Goal: Task Accomplishment & Management: Use online tool/utility

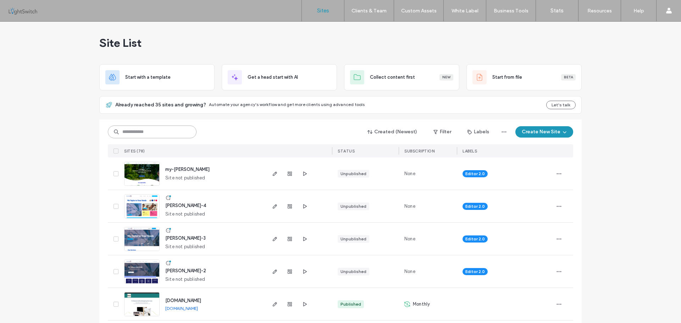
click at [143, 132] on input at bounding box center [152, 132] width 89 height 13
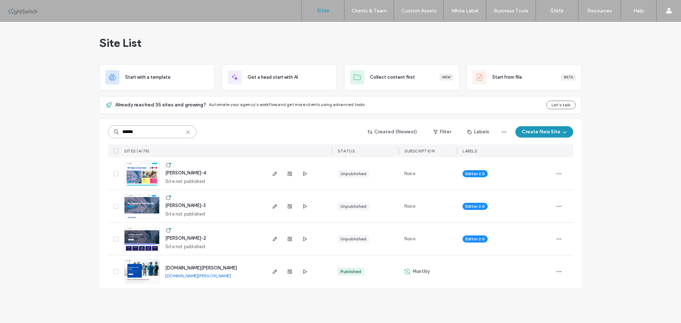
type input "******"
click at [145, 272] on img at bounding box center [141, 284] width 35 height 48
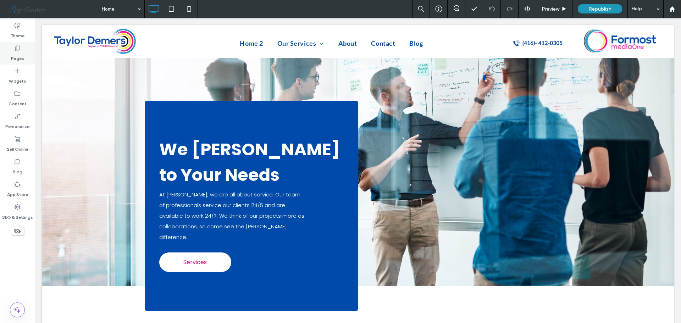
click at [13, 51] on div "Pages" at bounding box center [17, 53] width 35 height 23
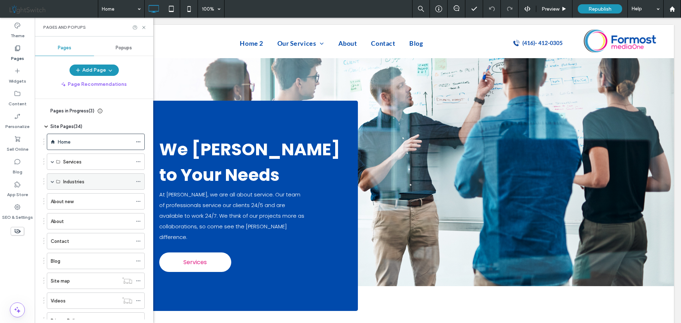
click at [50, 182] on div "Industries" at bounding box center [96, 181] width 98 height 16
click at [52, 183] on span at bounding box center [53, 182] width 4 height 4
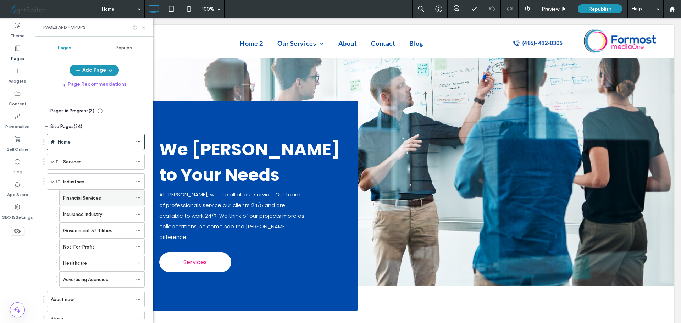
click at [139, 198] on icon at bounding box center [138, 197] width 5 height 5
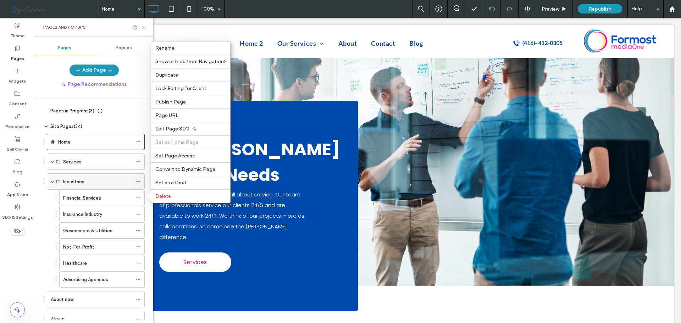
click at [51, 182] on span at bounding box center [53, 182] width 4 height 4
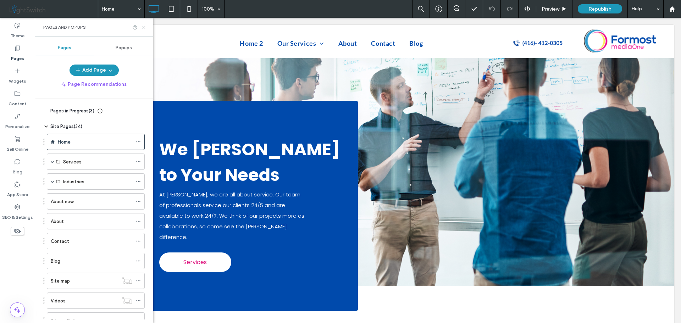
click at [144, 29] on icon at bounding box center [143, 27] width 5 height 5
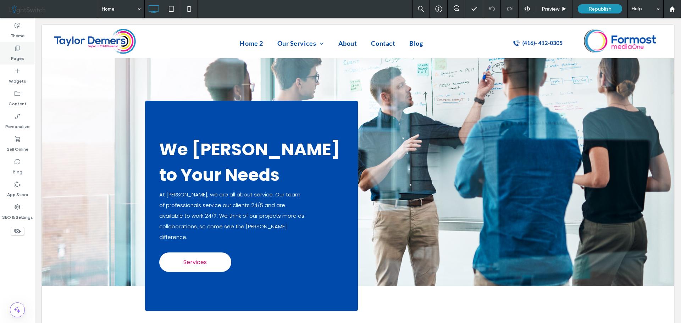
click at [17, 49] on icon at bounding box center [17, 48] width 7 height 7
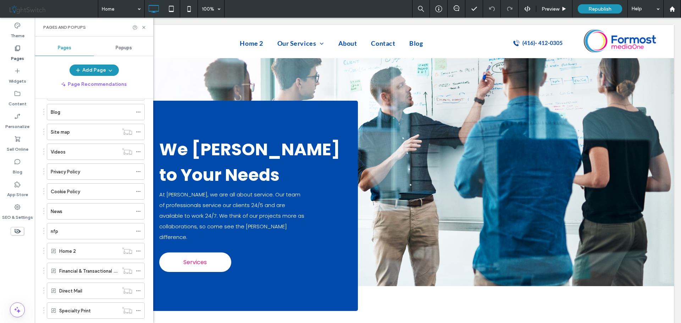
scroll to position [177, 0]
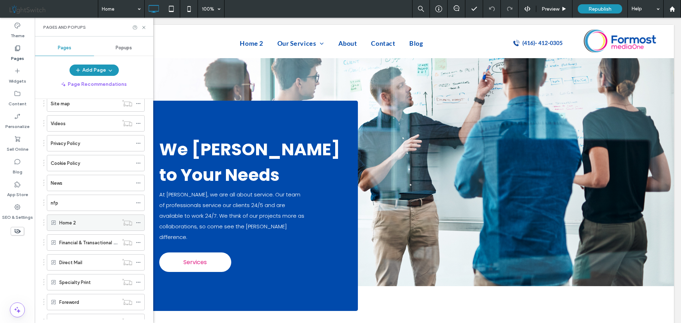
click at [92, 224] on div "Home 2" at bounding box center [88, 222] width 59 height 7
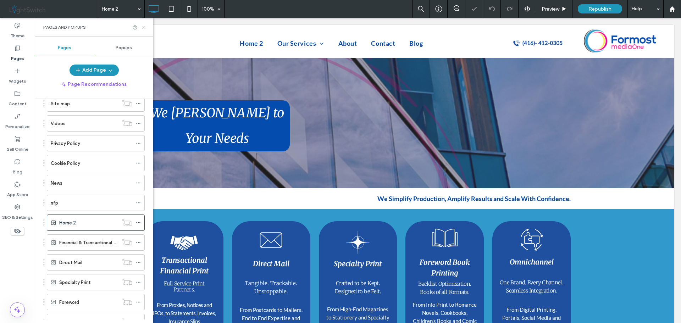
click at [144, 28] on use at bounding box center [143, 27] width 3 height 3
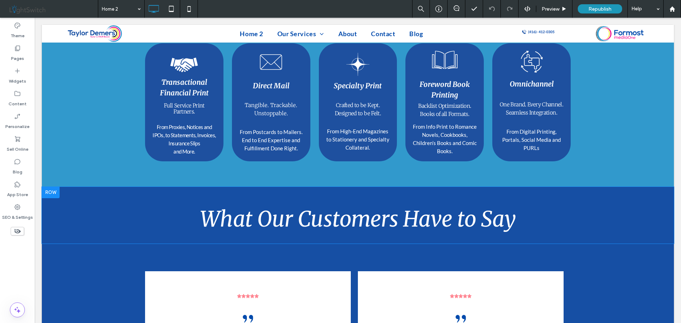
scroll to position [177, 0]
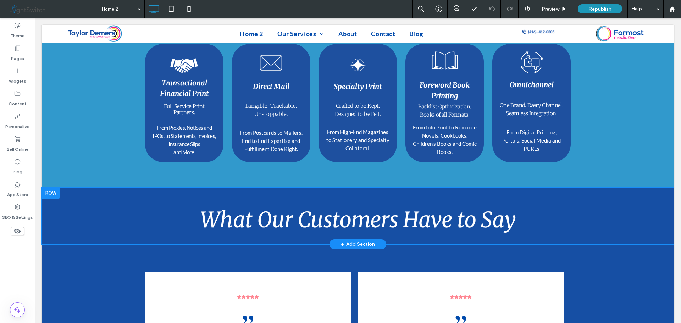
click at [52, 188] on div at bounding box center [51, 193] width 18 height 11
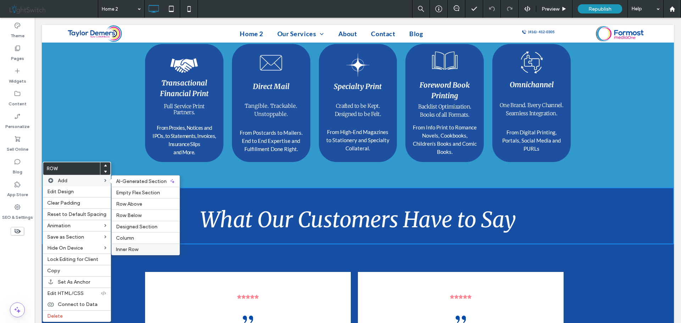
click at [129, 250] on span "Inner Row" at bounding box center [127, 249] width 22 height 6
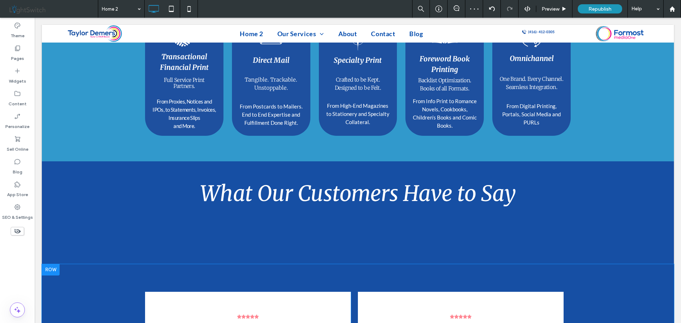
scroll to position [319, 0]
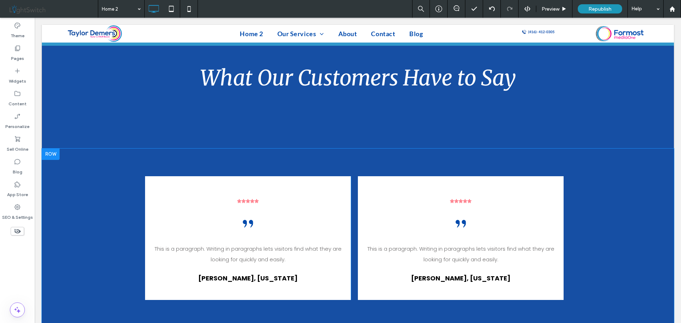
click at [296, 178] on div "This is a paragraph. Writing in paragraphs lets visitors find what they are loo…" at bounding box center [248, 238] width 206 height 124
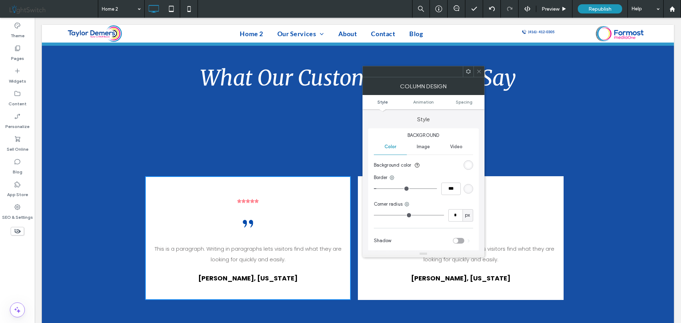
click at [468, 74] on icon at bounding box center [468, 71] width 5 height 5
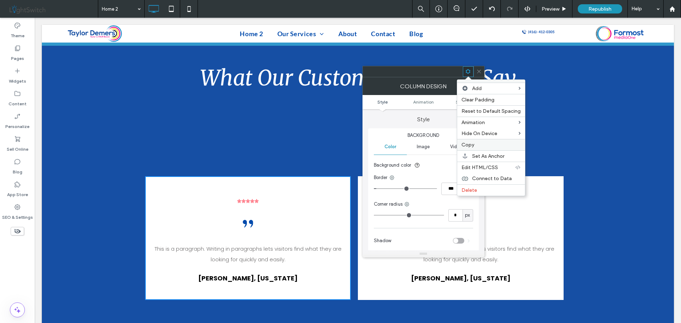
click at [471, 147] on span "Copy" at bounding box center [467, 145] width 13 height 6
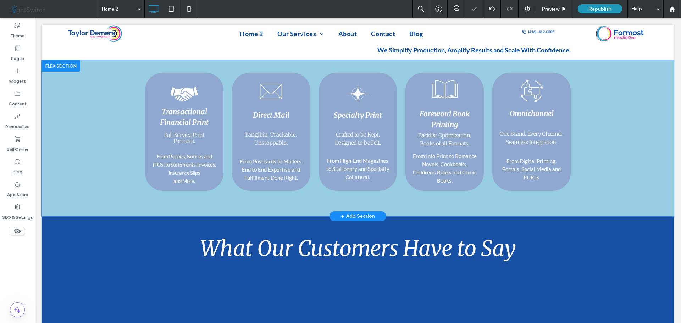
scroll to position [142, 0]
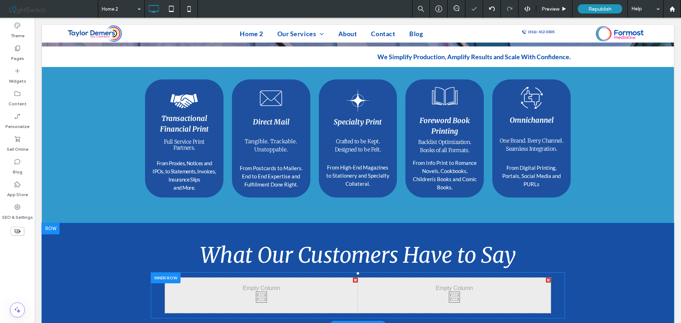
click at [254, 278] on div "Click To Paste Click To Paste" at bounding box center [261, 295] width 193 height 35
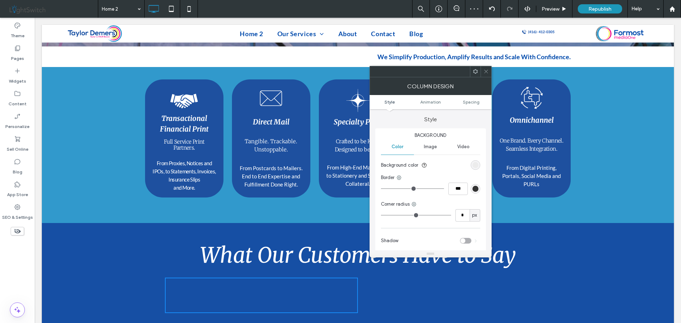
click at [474, 70] on icon at bounding box center [475, 71] width 5 height 5
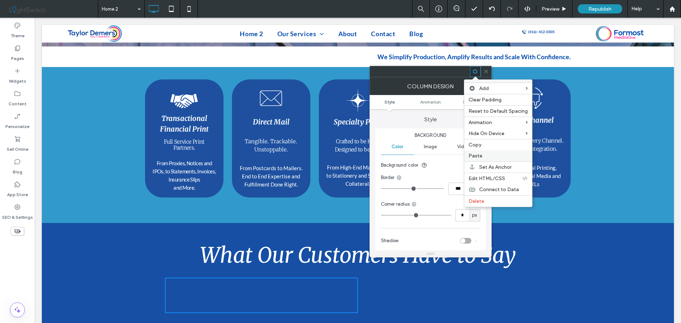
click at [473, 154] on span "Paste" at bounding box center [475, 156] width 14 height 6
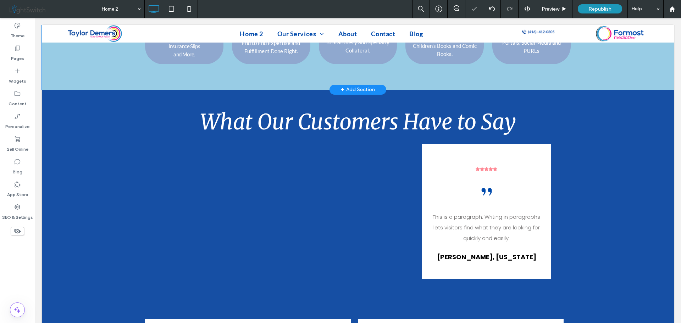
scroll to position [284, 0]
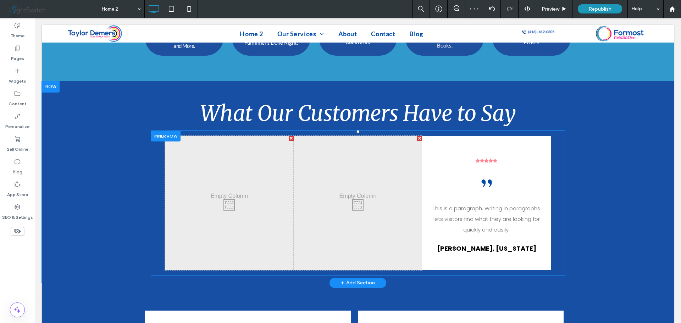
click at [417, 136] on div at bounding box center [419, 138] width 5 height 5
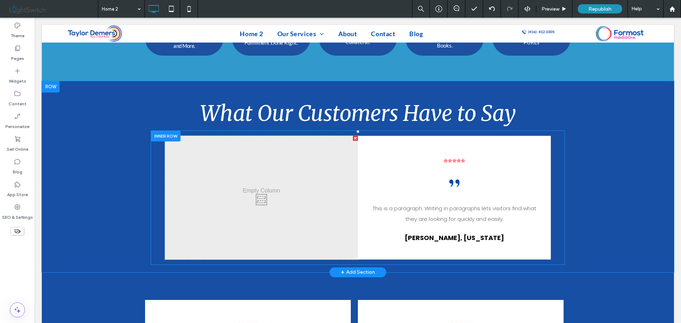
click at [277, 159] on div "Click To Paste Click To Paste" at bounding box center [261, 198] width 193 height 124
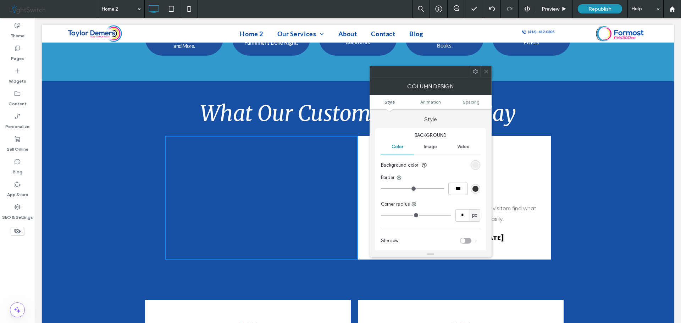
click at [474, 71] on icon at bounding box center [475, 71] width 5 height 5
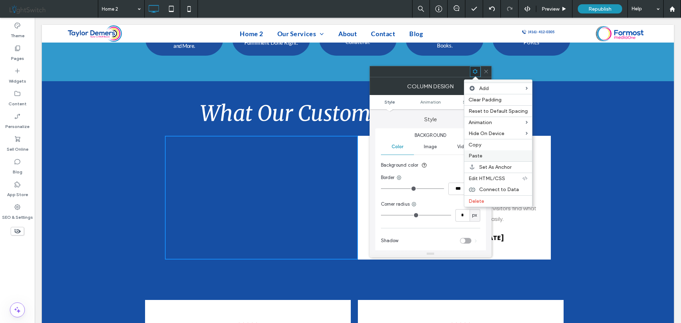
click at [472, 154] on span "Paste" at bounding box center [475, 156] width 14 height 6
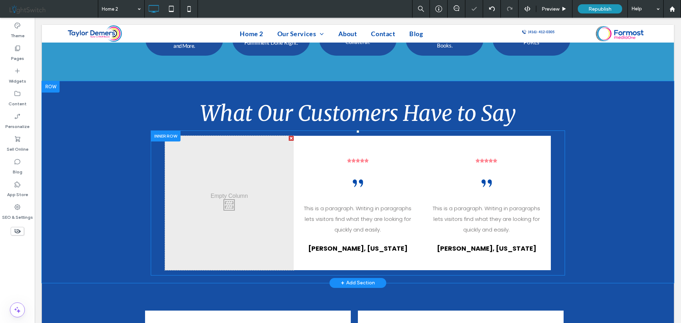
click at [289, 136] on div at bounding box center [291, 138] width 5 height 5
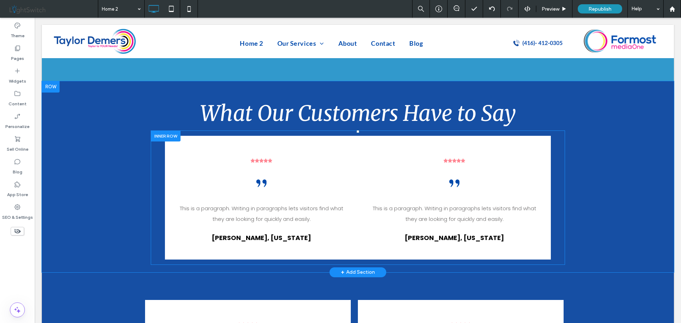
click at [158, 130] on div at bounding box center [166, 135] width 30 height 11
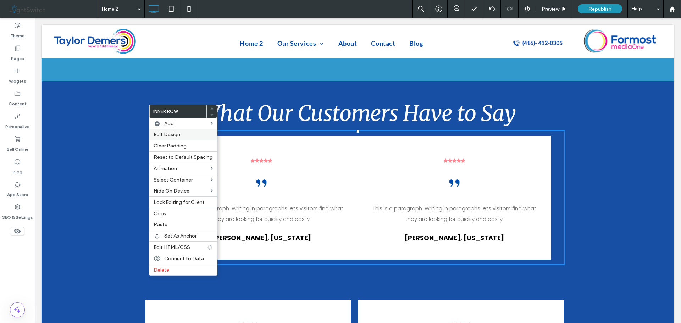
click at [162, 134] on span "Edit Design" at bounding box center [167, 135] width 27 height 6
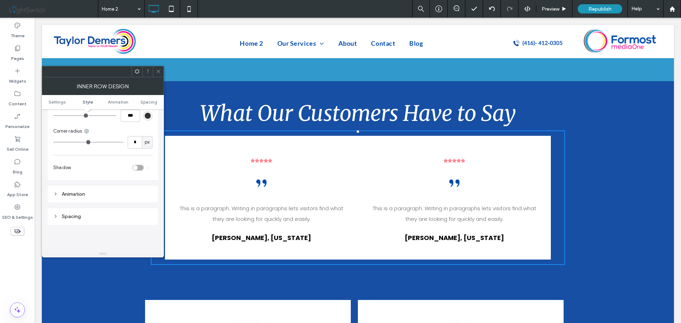
scroll to position [142, 0]
click at [75, 210] on div "Spacing" at bounding box center [102, 208] width 99 height 6
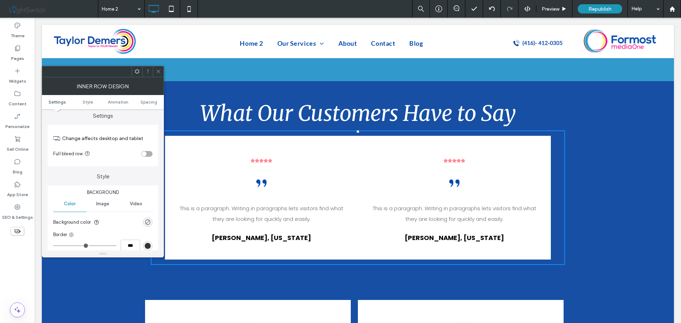
scroll to position [0, 0]
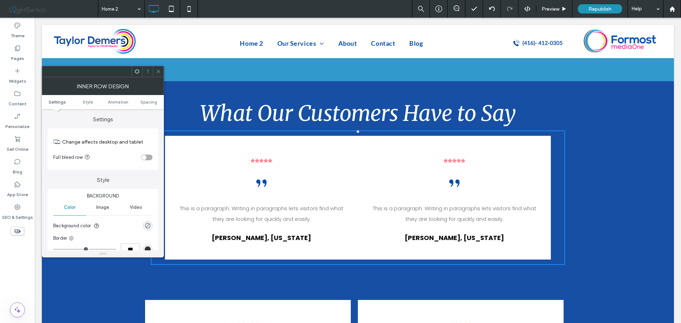
click at [158, 71] on icon at bounding box center [158, 71] width 5 height 5
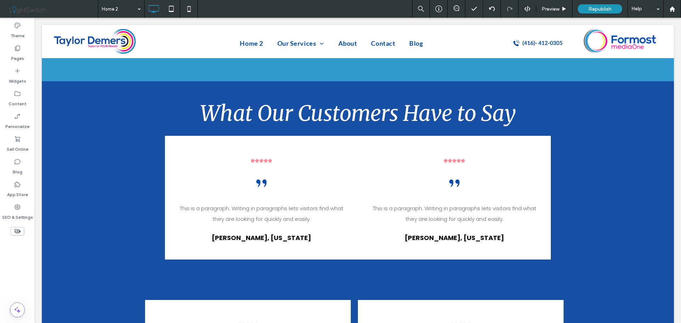
click at [241, 161] on div "This is a paragraph. Writing in paragraphs lets visitors find what they are loo…" at bounding box center [261, 198] width 193 height 124
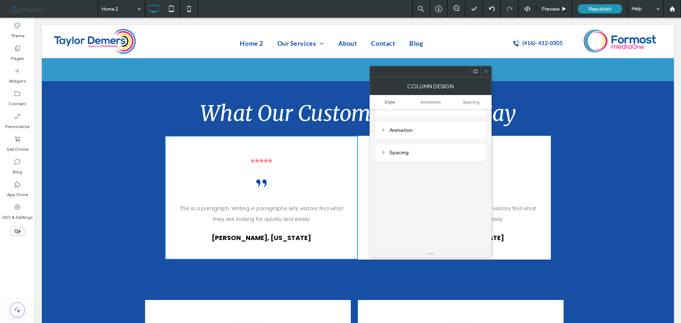
scroll to position [142, 0]
click at [403, 150] on div "Spacing" at bounding box center [430, 148] width 99 height 6
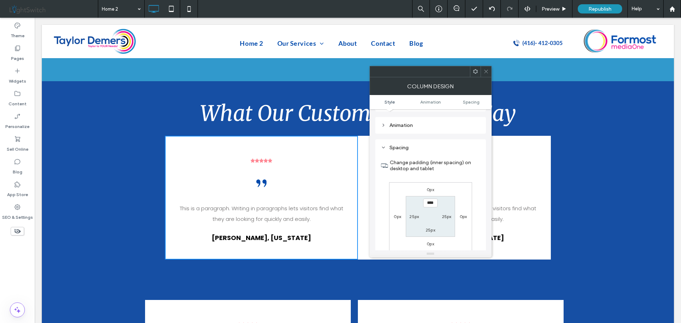
click at [445, 216] on label "25px" at bounding box center [447, 216] width 10 height 5
type input "**"
click at [487, 71] on icon at bounding box center [485, 71] width 5 height 5
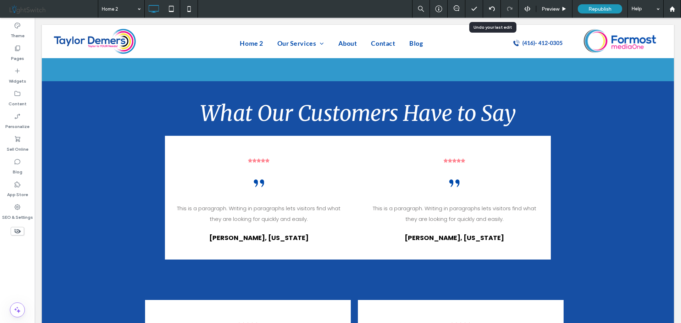
click at [492, 7] on use at bounding box center [492, 8] width 6 height 5
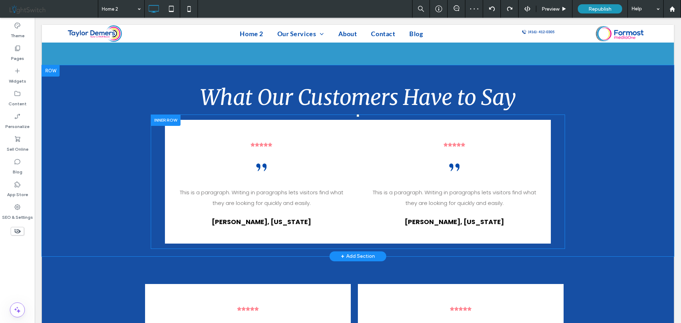
scroll to position [268, 0]
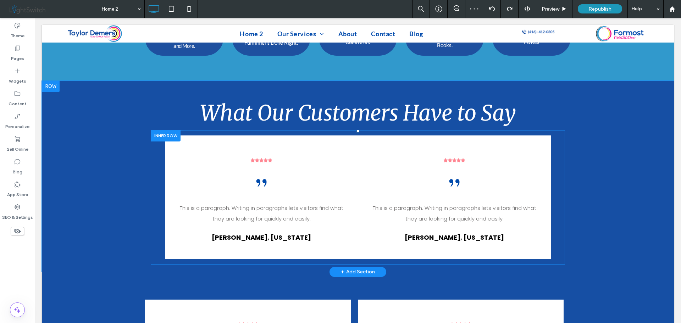
click at [328, 143] on div "This is a paragraph. Writing in paragraphs lets visitors find what they are loo…" at bounding box center [261, 197] width 193 height 124
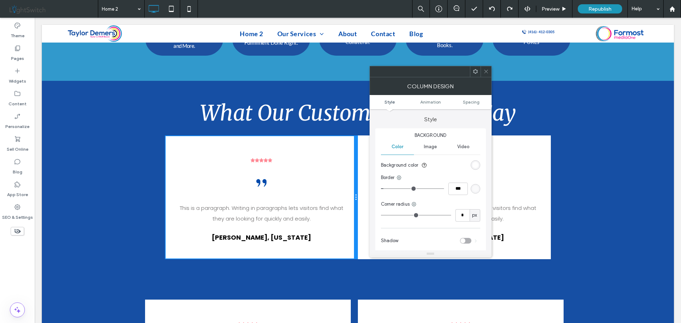
click at [354, 147] on div at bounding box center [356, 197] width 4 height 123
click at [475, 72] on icon at bounding box center [475, 71] width 5 height 5
click at [486, 73] on icon at bounding box center [485, 71] width 5 height 5
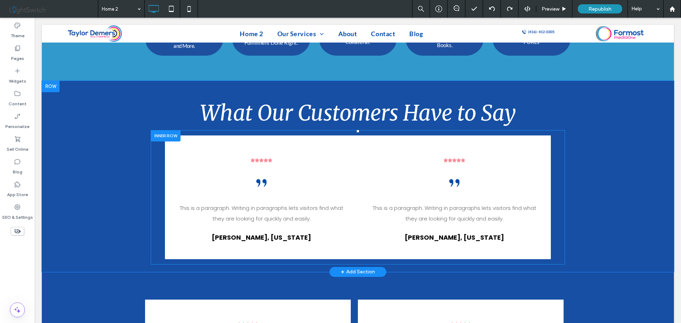
click at [164, 130] on div at bounding box center [166, 135] width 30 height 11
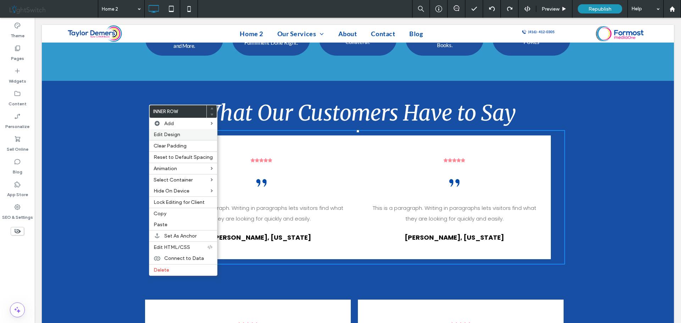
click at [172, 133] on span "Edit Design" at bounding box center [167, 135] width 27 height 6
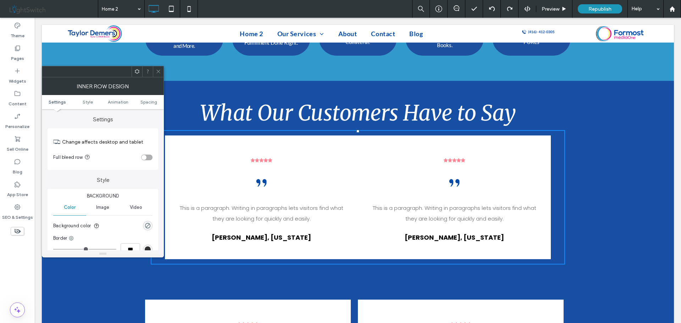
click at [143, 158] on div "toggle" at bounding box center [143, 157] width 5 height 5
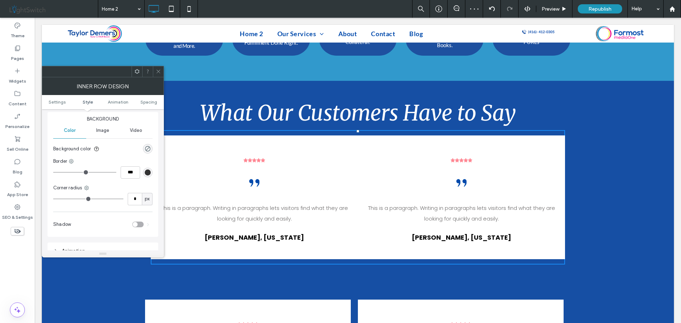
scroll to position [142, 0]
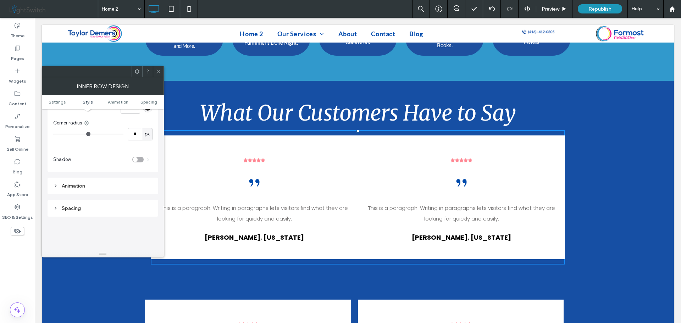
click at [156, 70] on icon at bounding box center [158, 71] width 5 height 5
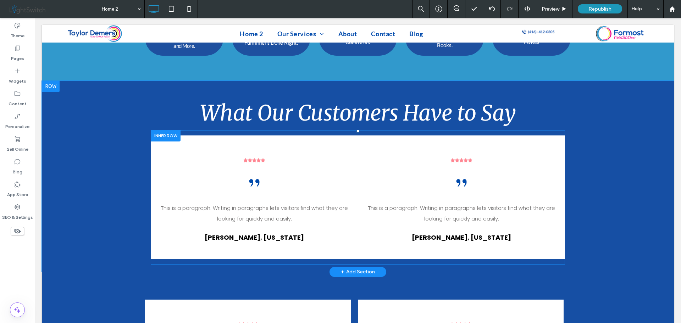
click at [190, 135] on div "This is a paragraph. Writing in paragraphs lets visitors find what they are loo…" at bounding box center [254, 197] width 207 height 124
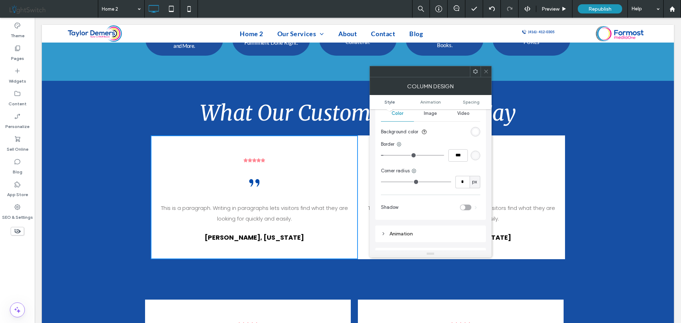
scroll to position [0, 0]
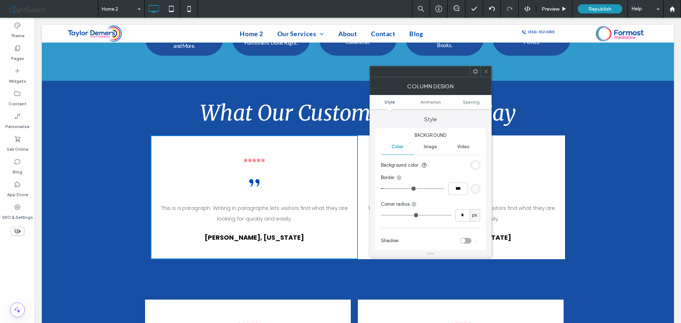
click at [484, 72] on icon at bounding box center [485, 71] width 5 height 5
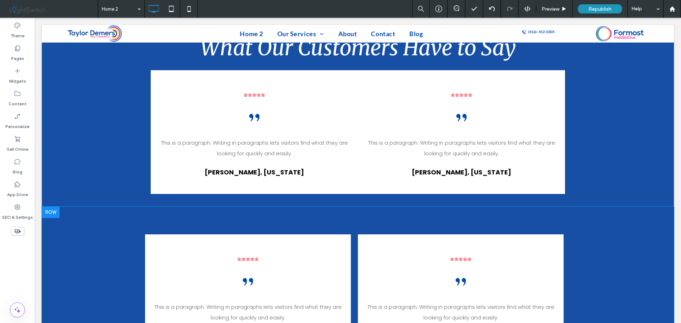
scroll to position [339, 0]
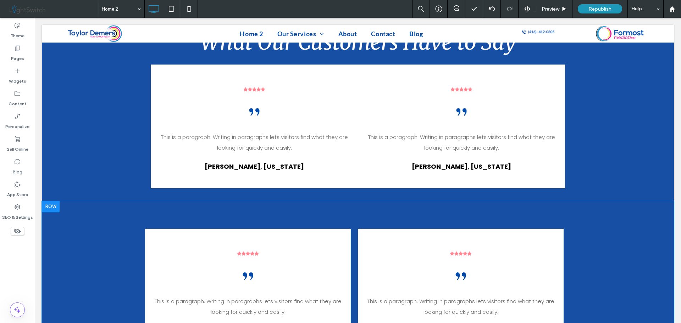
click at [97, 229] on div "This is a paragraph. Writing in paragraphs lets visitors find what they are loo…" at bounding box center [358, 297] width 632 height 193
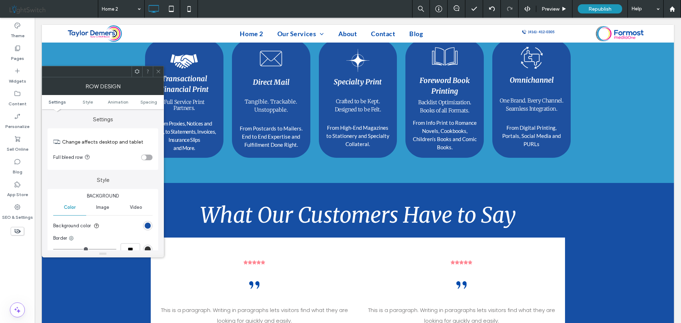
scroll to position [162, 0]
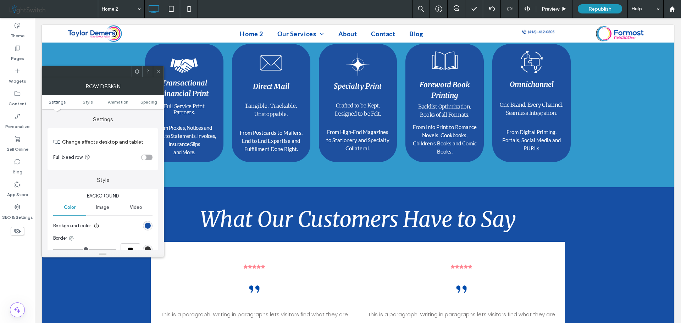
click at [157, 72] on icon at bounding box center [158, 71] width 5 height 5
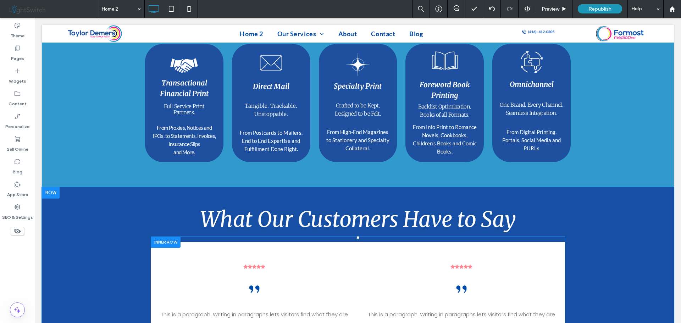
click at [321, 247] on div "This is a paragraph. Writing in paragraphs lets visitors find what they are loo…" at bounding box center [254, 304] width 207 height 124
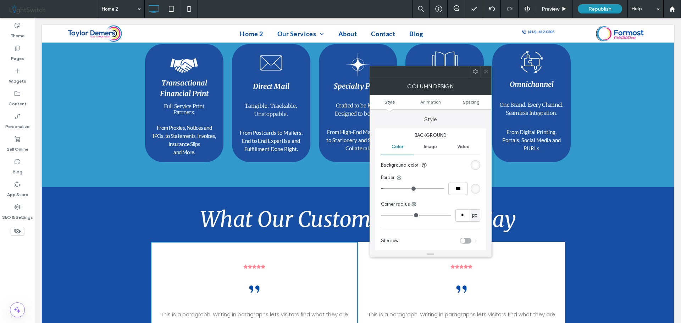
click at [472, 102] on span "Spacing" at bounding box center [471, 101] width 17 height 5
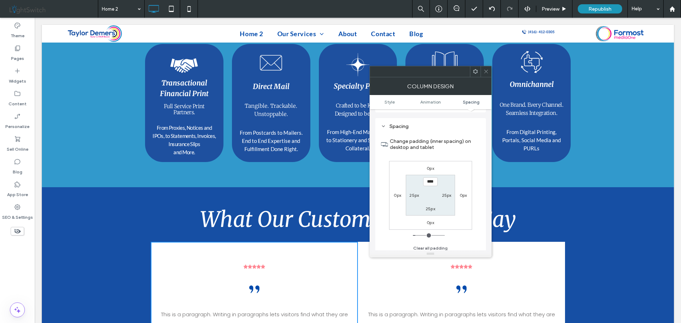
scroll to position [166, 0]
click at [461, 192] on label "0px" at bounding box center [462, 191] width 7 height 5
type input "*"
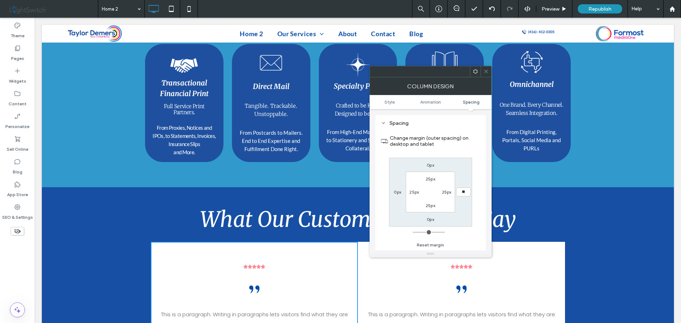
type input "**"
click at [462, 193] on input "****" at bounding box center [463, 192] width 15 height 9
type input "**"
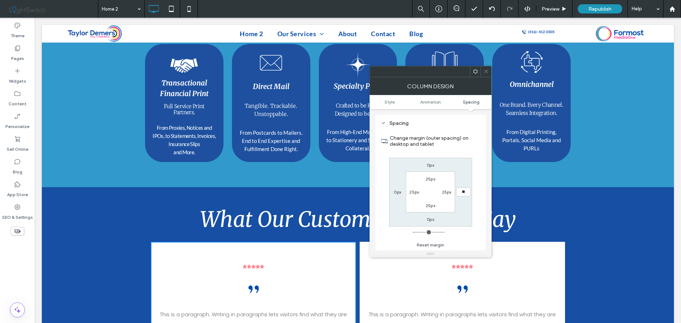
type input "**"
type input "*****"
click at [485, 69] on icon at bounding box center [485, 71] width 5 height 5
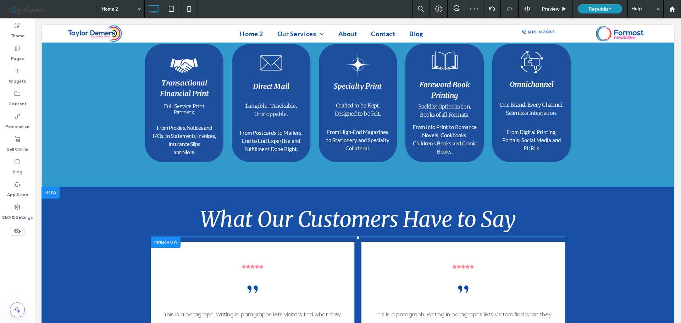
click at [515, 242] on div "This is a paragraph. Writing in paragraphs lets visitors find what they are loo…" at bounding box center [463, 304] width 204 height 124
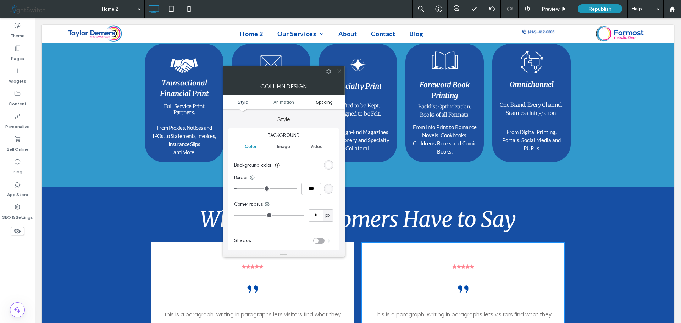
click at [324, 104] on span "Spacing" at bounding box center [324, 101] width 17 height 5
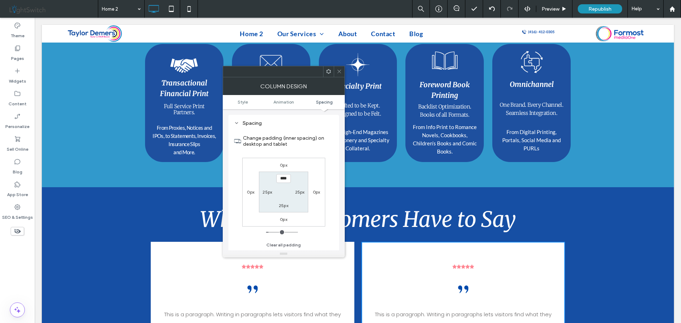
click at [249, 192] on label "0px" at bounding box center [250, 191] width 7 height 5
type input "*"
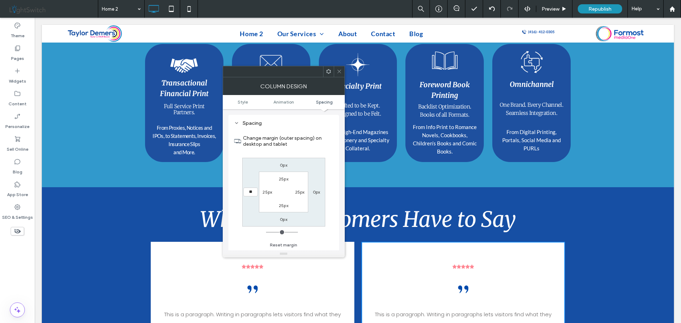
type input "**"
type input "****"
click at [342, 71] on div at bounding box center [339, 71] width 11 height 11
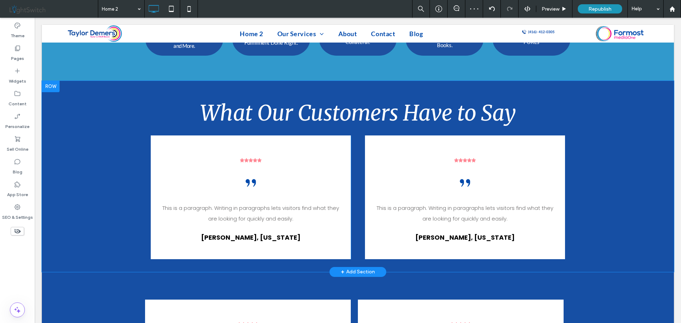
scroll to position [303, 0]
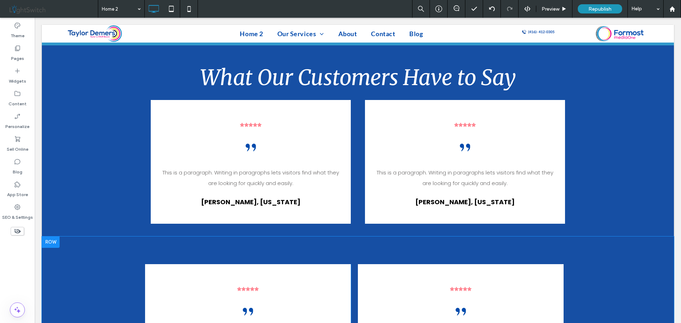
click at [50, 236] on div at bounding box center [51, 241] width 18 height 11
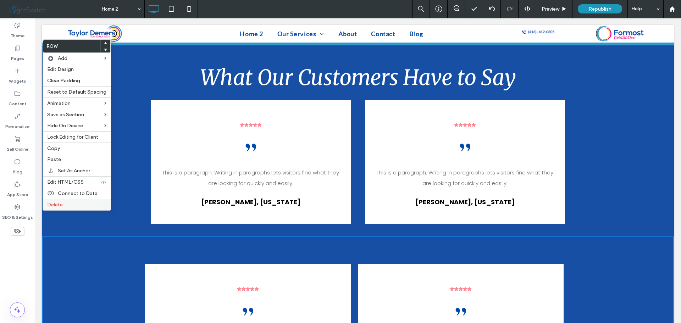
click at [61, 205] on span "Delete" at bounding box center [55, 205] width 16 height 6
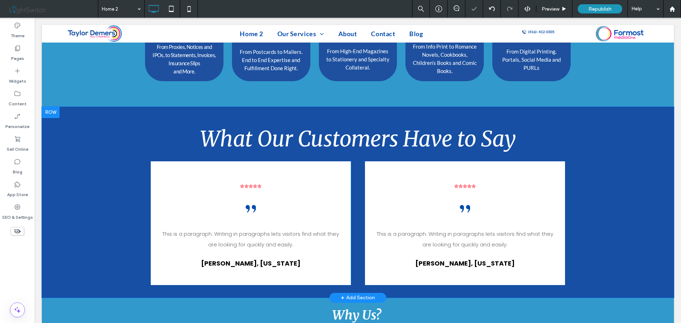
scroll to position [284, 0]
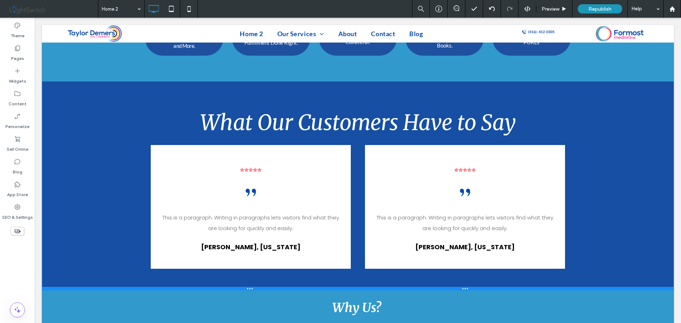
drag, startPoint x: 241, startPoint y: 245, endPoint x: 240, endPoint y: 263, distance: 18.4
click at [240, 287] on div at bounding box center [358, 289] width 632 height 4
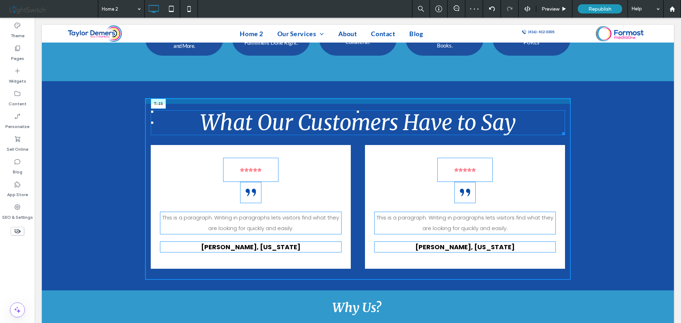
drag, startPoint x: 355, startPoint y: 85, endPoint x: 390, endPoint y: 91, distance: 36.3
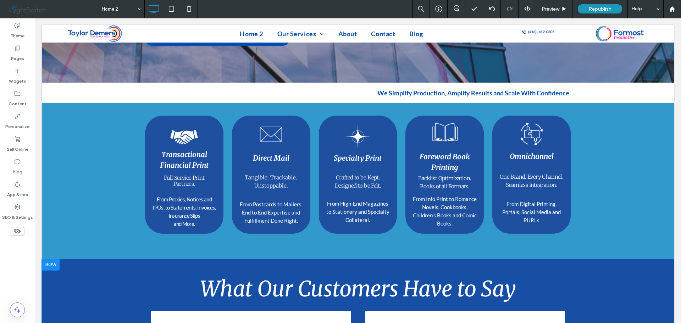
scroll to position [106, 0]
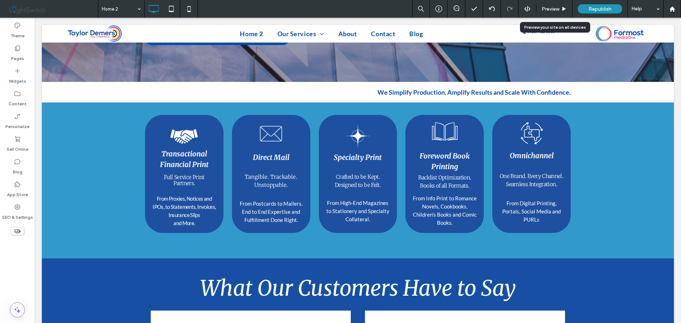
click at [550, 6] on span "Preview" at bounding box center [550, 9] width 18 height 6
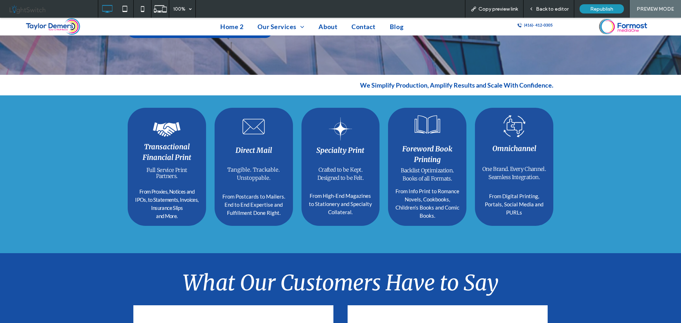
click at [157, 167] on span "Full Service Print" at bounding box center [166, 170] width 41 height 7
click at [166, 167] on span "Full Service Print" at bounding box center [166, 170] width 41 height 7
click at [166, 123] on icon at bounding box center [165, 129] width 18 height 13
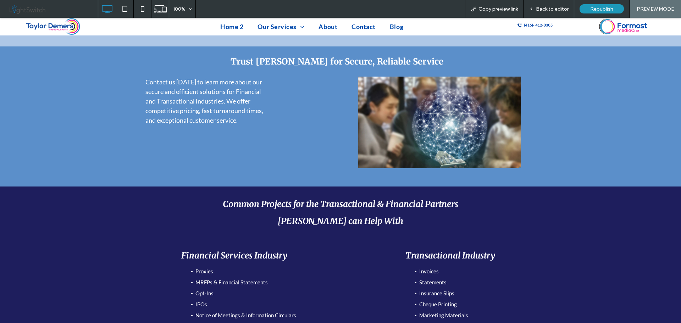
scroll to position [376, 0]
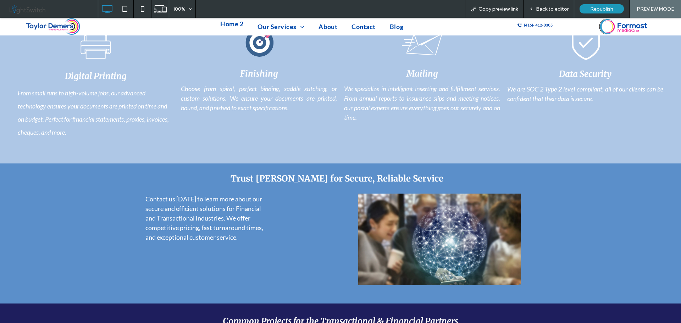
click at [234, 26] on span "Home 2" at bounding box center [231, 23] width 23 height 13
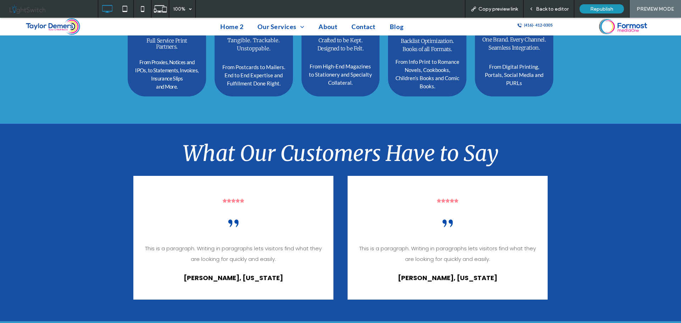
scroll to position [248, 0]
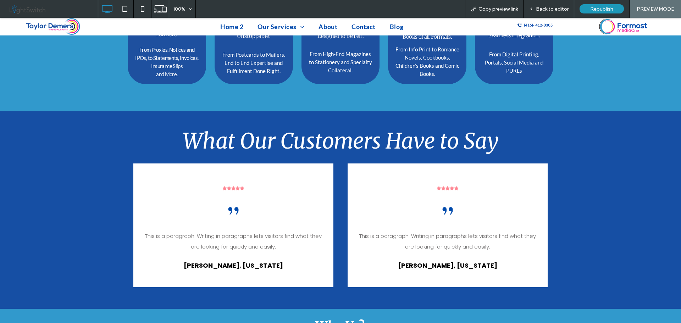
click at [550, 10] on span "Back to editor" at bounding box center [552, 9] width 33 height 6
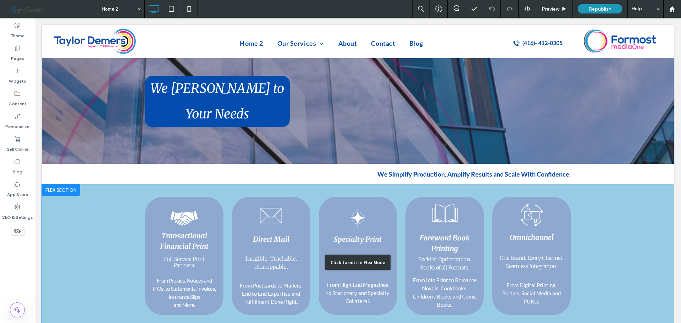
scroll to position [35, 0]
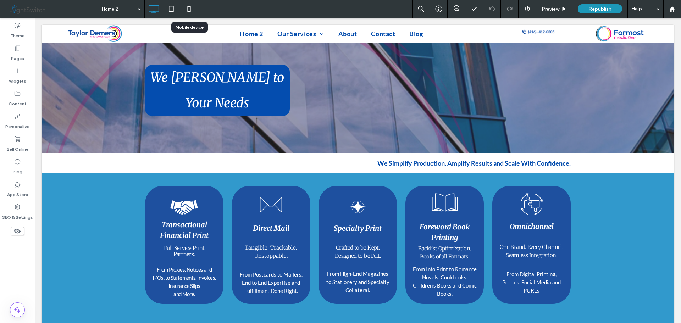
drag, startPoint x: 190, startPoint y: 8, endPoint x: 197, endPoint y: 11, distance: 8.4
click at [190, 8] on icon at bounding box center [189, 9] width 14 height 14
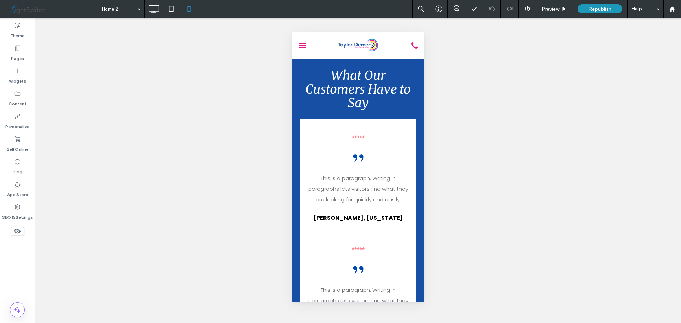
scroll to position [0, 0]
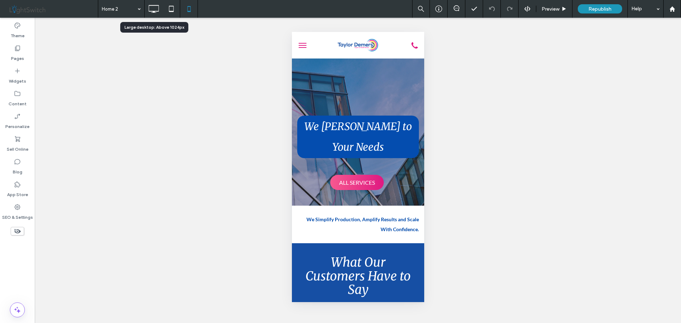
click at [156, 9] on icon at bounding box center [153, 9] width 14 height 14
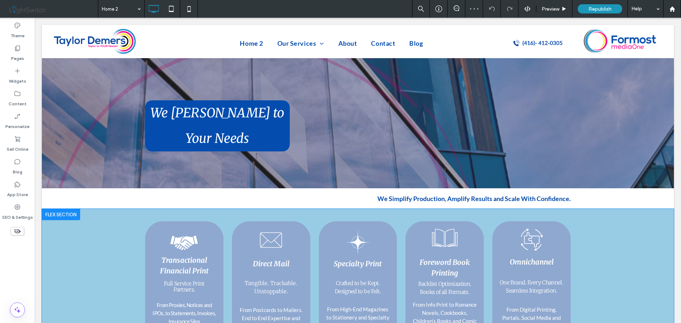
click at [61, 209] on div at bounding box center [61, 214] width 38 height 11
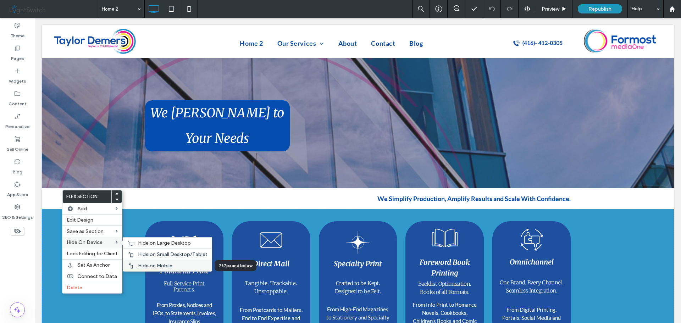
click at [145, 264] on span "Hide on Mobile" at bounding box center [155, 266] width 34 height 6
click at [146, 254] on span "Hide on Small Desktop/Tablet" at bounding box center [172, 254] width 69 height 6
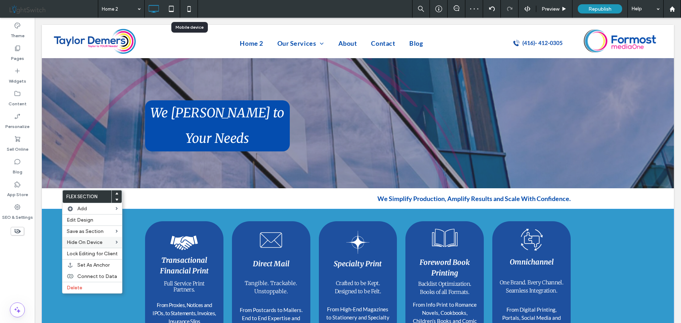
click at [188, 9] on icon at bounding box center [189, 9] width 14 height 14
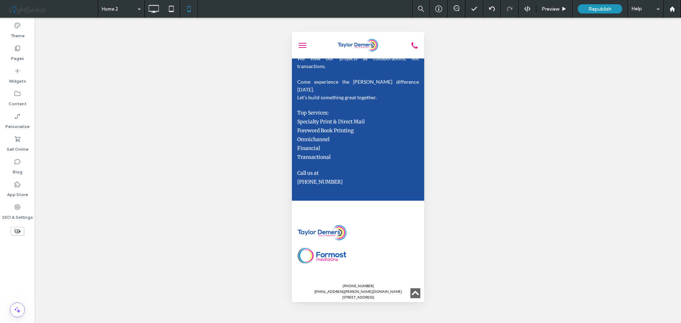
scroll to position [1276, 0]
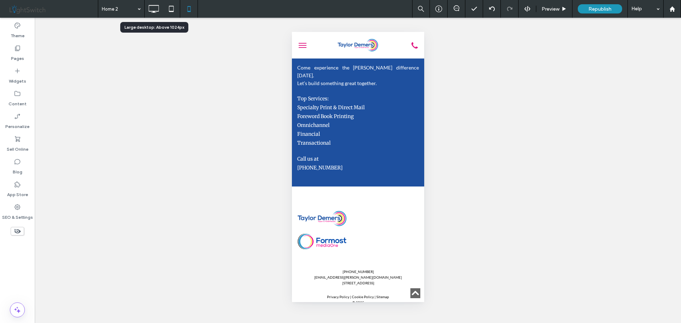
click at [157, 10] on icon at bounding box center [153, 9] width 14 height 14
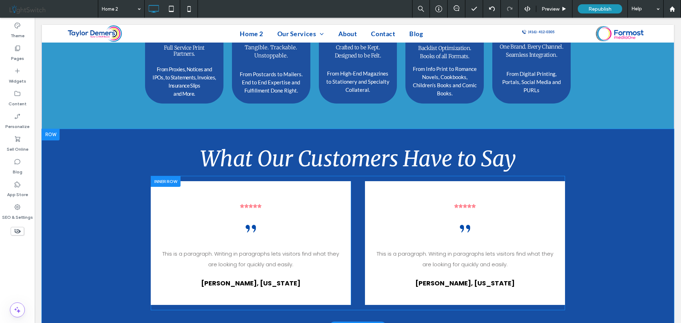
scroll to position [248, 0]
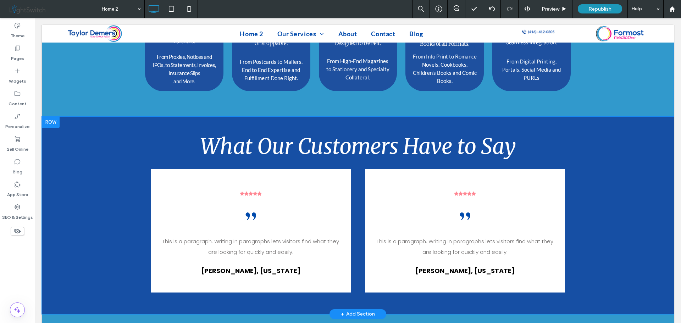
click at [50, 117] on div at bounding box center [51, 122] width 18 height 11
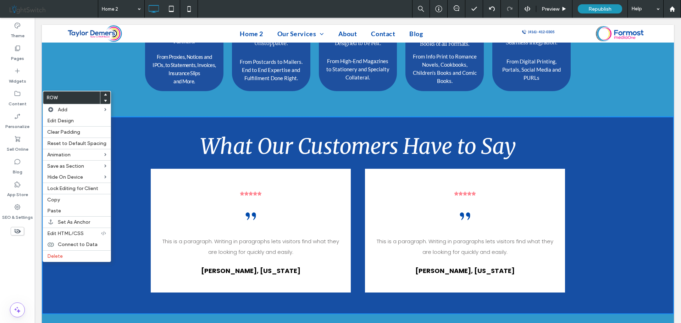
click at [151, 135] on h1 "What Our Customers Have to Say" at bounding box center [358, 146] width 414 height 23
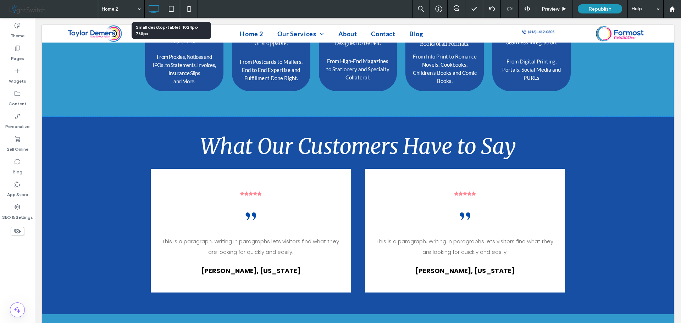
click at [171, 9] on icon at bounding box center [171, 9] width 14 height 14
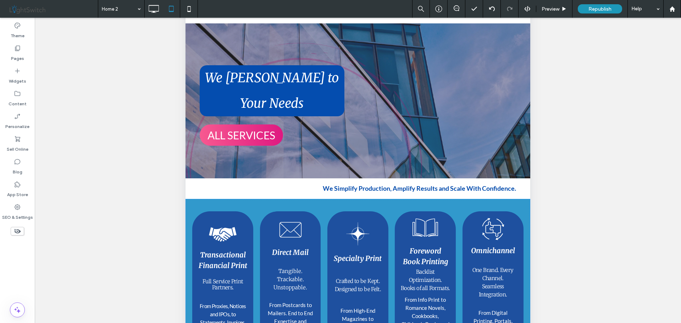
scroll to position [0, 0]
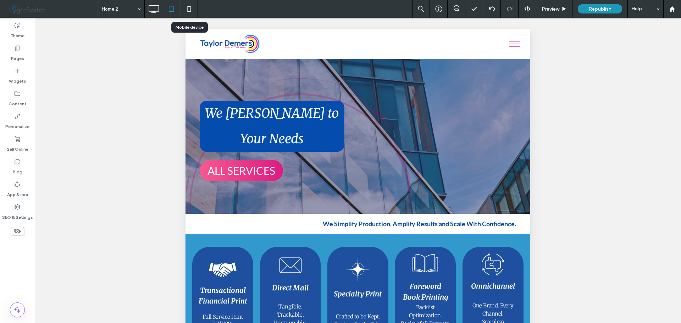
click at [191, 9] on icon at bounding box center [189, 9] width 14 height 14
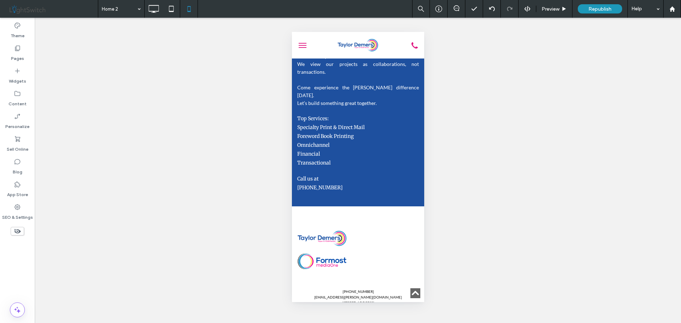
scroll to position [1276, 0]
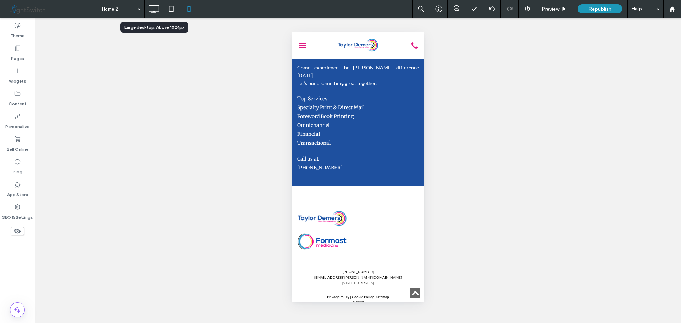
click at [153, 8] on icon at bounding box center [153, 9] width 14 height 14
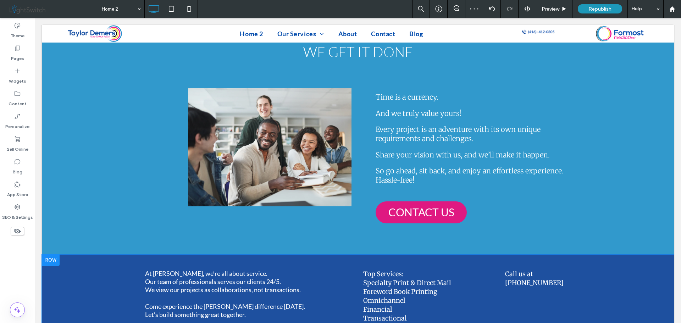
scroll to position [589, 0]
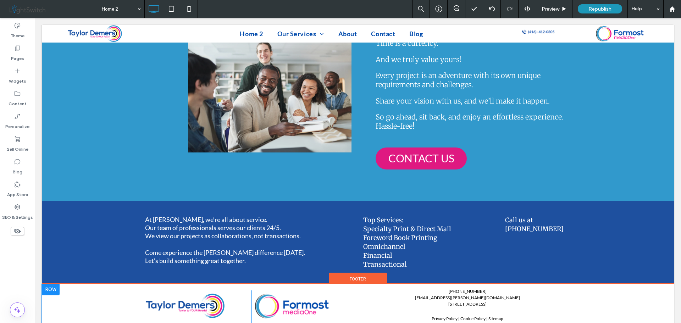
click at [50, 284] on div at bounding box center [51, 289] width 18 height 11
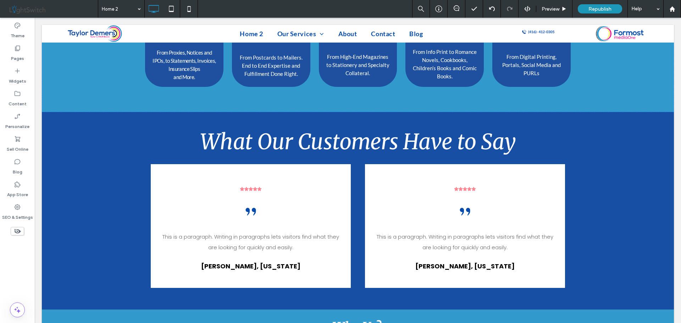
scroll to position [199, 0]
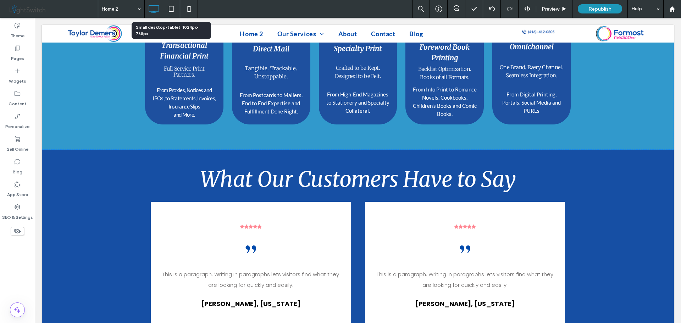
click at [171, 10] on icon at bounding box center [171, 9] width 14 height 14
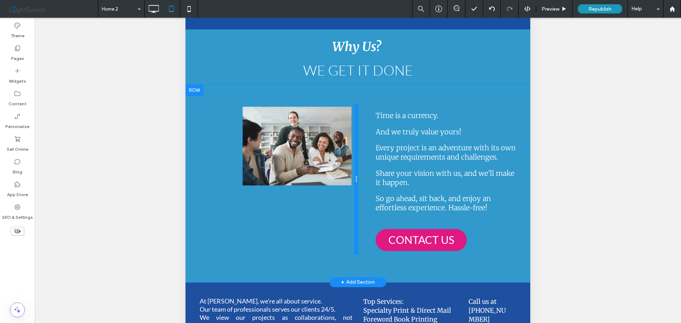
scroll to position [171, 0]
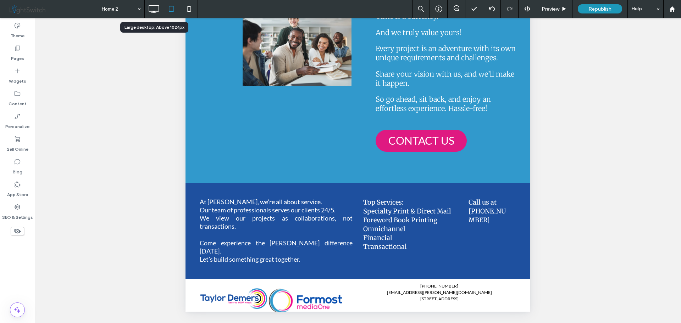
click at [152, 9] on icon at bounding box center [153, 9] width 14 height 14
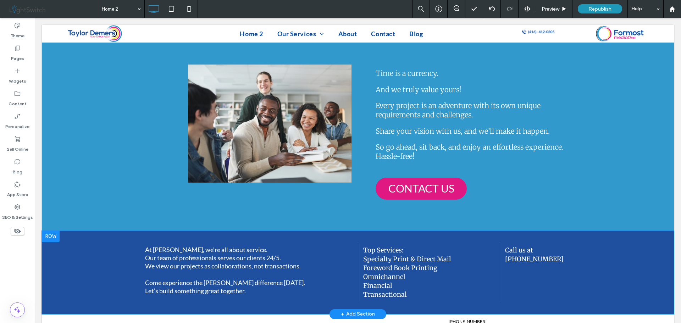
scroll to position [589, 0]
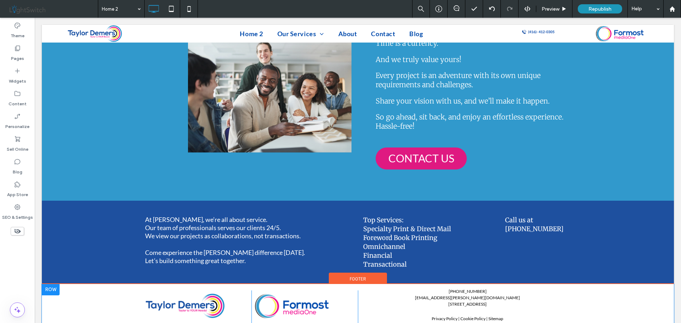
click at [48, 284] on div at bounding box center [51, 289] width 18 height 11
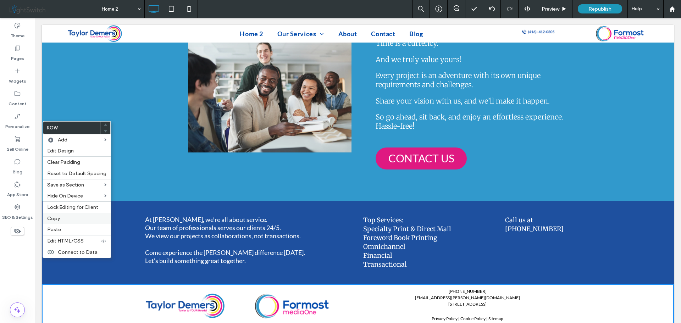
click at [65, 218] on label "Copy" at bounding box center [76, 219] width 59 height 6
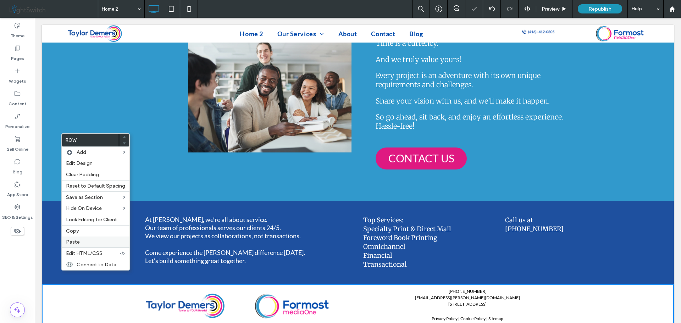
click at [72, 238] on div "Paste" at bounding box center [96, 241] width 68 height 11
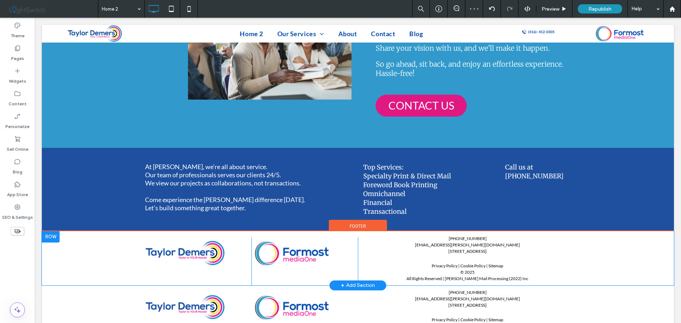
scroll to position [643, 0]
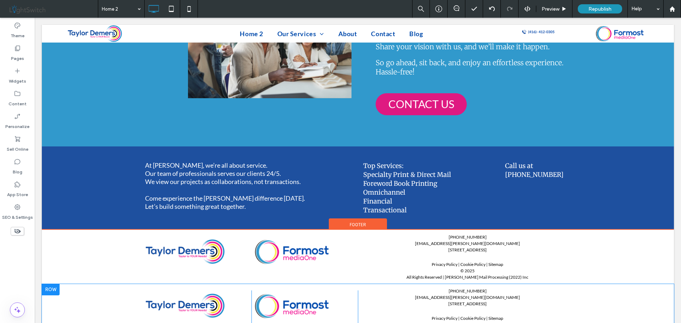
click at [49, 284] on div at bounding box center [51, 289] width 18 height 11
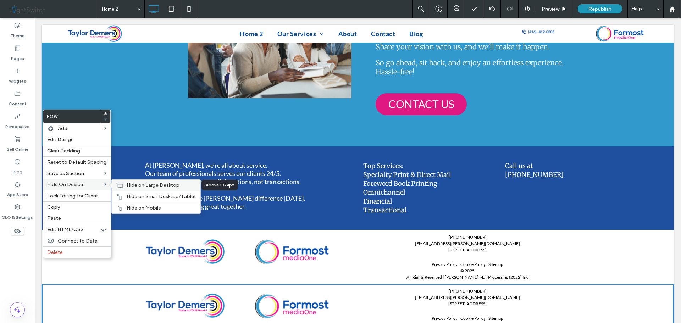
click at [138, 185] on span "Hide on Large Desktop" at bounding box center [153, 185] width 53 height 6
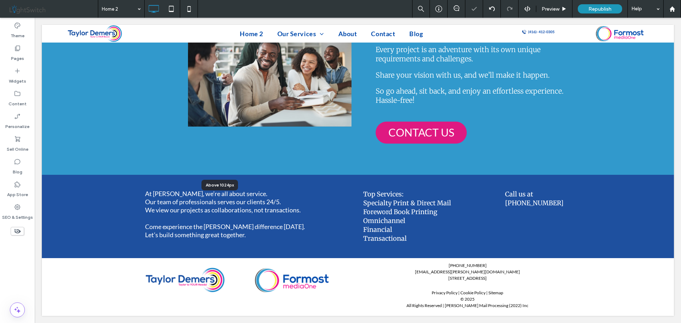
scroll to position [589, 0]
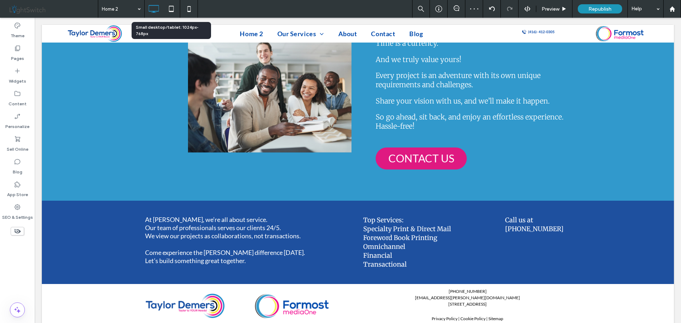
click at [172, 8] on icon at bounding box center [171, 9] width 14 height 14
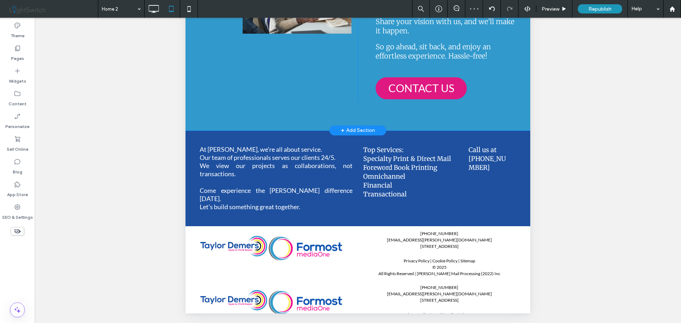
scroll to position [171, 0]
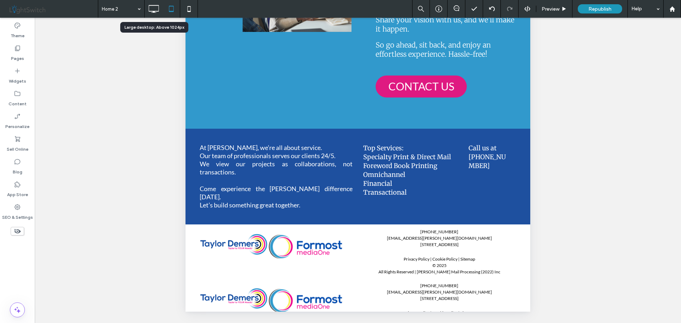
click at [153, 9] on icon at bounding box center [153, 9] width 14 height 14
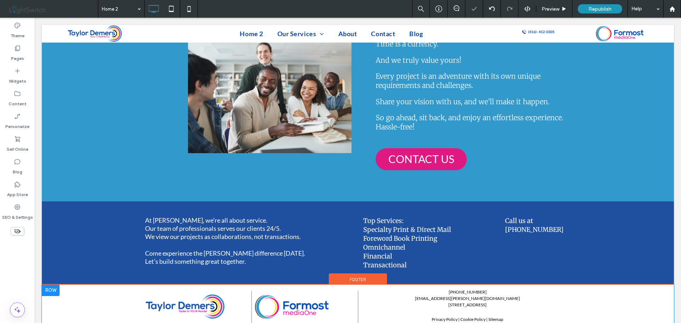
scroll to position [589, 0]
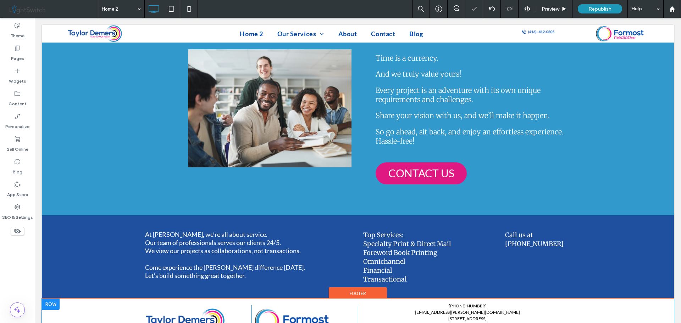
click at [51, 299] on div at bounding box center [51, 304] width 18 height 11
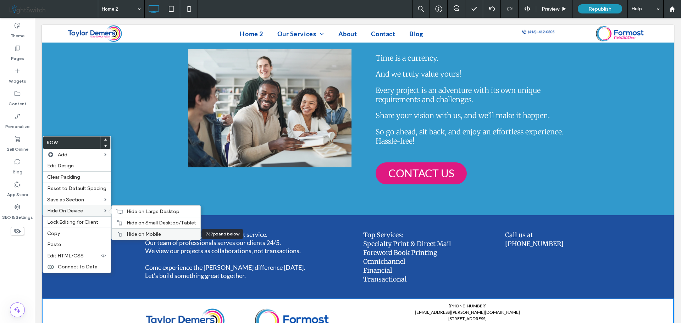
click at [132, 232] on span "Hide on Mobile" at bounding box center [144, 234] width 34 height 6
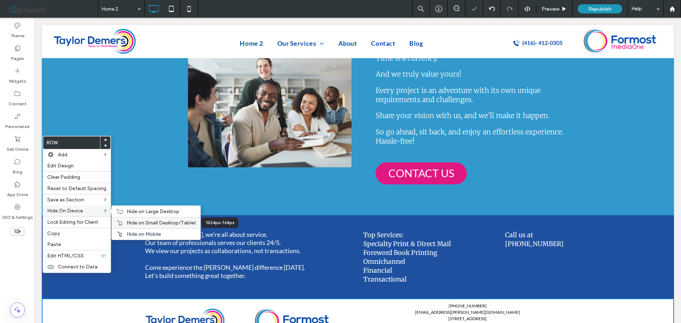
click at [134, 224] on span "Hide on Small Desktop/Tablet" at bounding box center [161, 223] width 69 height 6
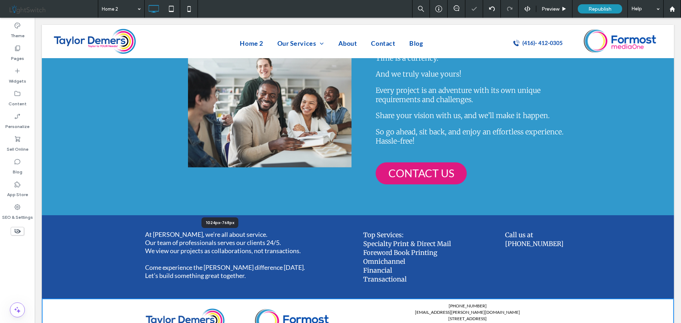
scroll to position [590, 0]
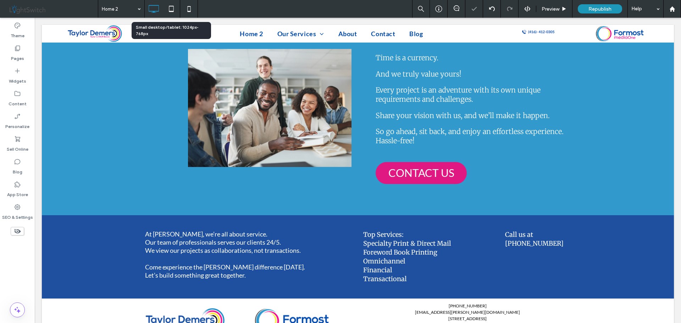
click at [170, 8] on icon at bounding box center [171, 9] width 14 height 14
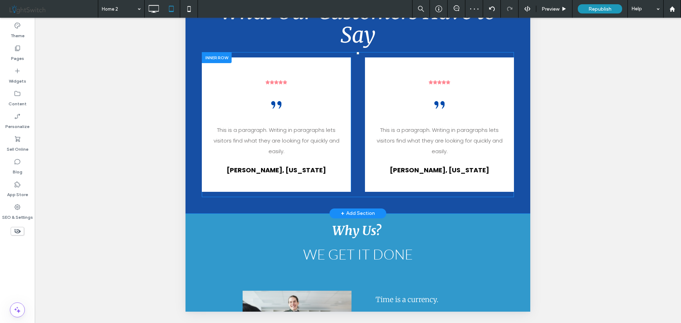
scroll to position [246, 0]
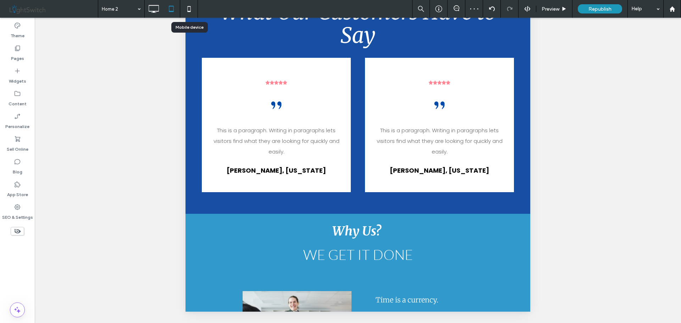
drag, startPoint x: 189, startPoint y: 9, endPoint x: 190, endPoint y: 13, distance: 4.0
click at [189, 9] on icon at bounding box center [189, 9] width 14 height 14
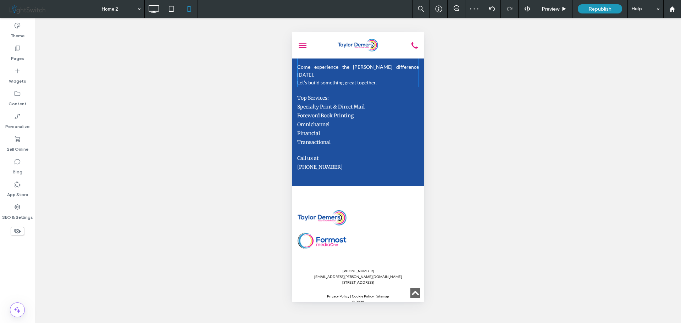
scroll to position [1293, 0]
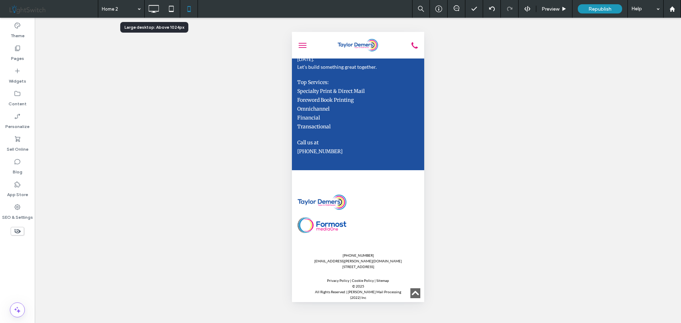
click at [152, 12] on icon at bounding box center [153, 9] width 14 height 14
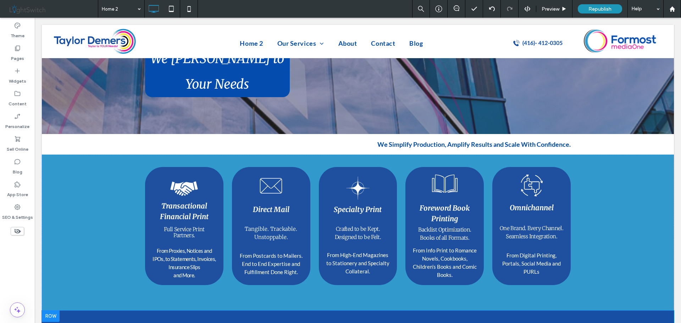
scroll to position [0, 0]
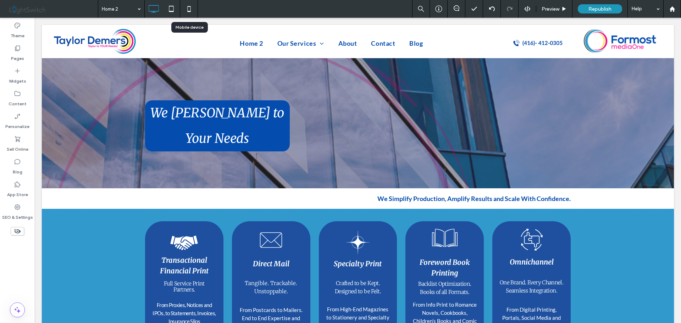
click at [191, 8] on icon at bounding box center [189, 9] width 14 height 14
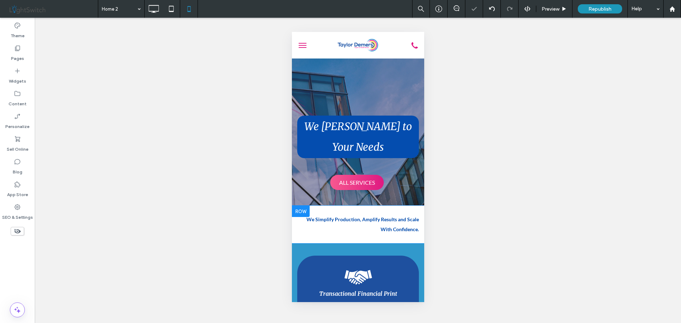
click at [301, 47] on span "menu" at bounding box center [302, 47] width 8 height 1
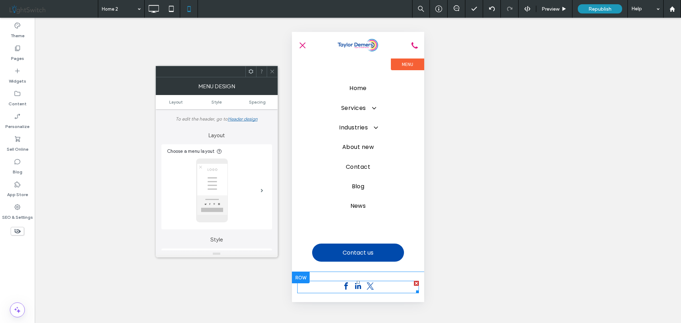
click at [345, 287] on span "facebook" at bounding box center [345, 286] width 11 height 11
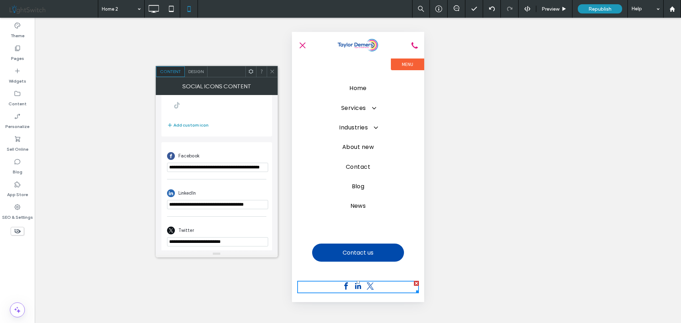
scroll to position [148, 0]
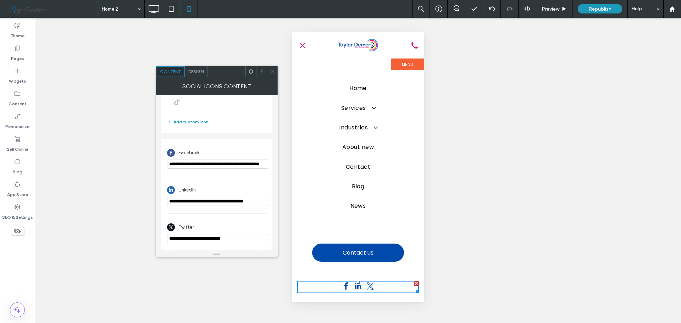
click at [271, 72] on icon at bounding box center [271, 71] width 5 height 5
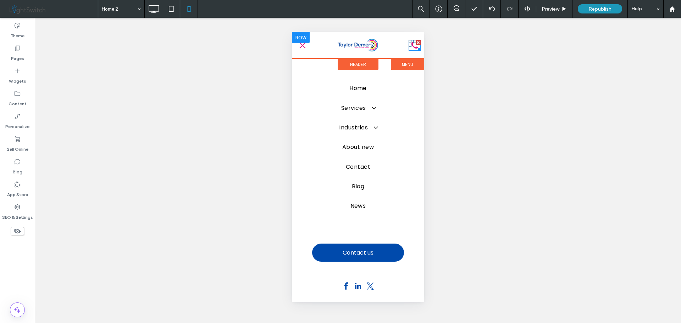
click at [412, 46] on icon at bounding box center [414, 45] width 6 height 6
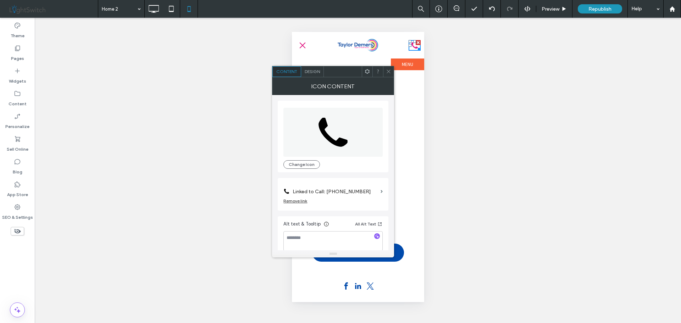
click at [388, 72] on icon at bounding box center [388, 71] width 5 height 5
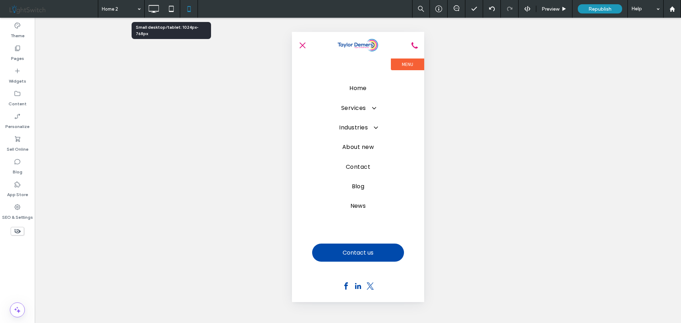
click at [173, 9] on icon at bounding box center [171, 9] width 14 height 14
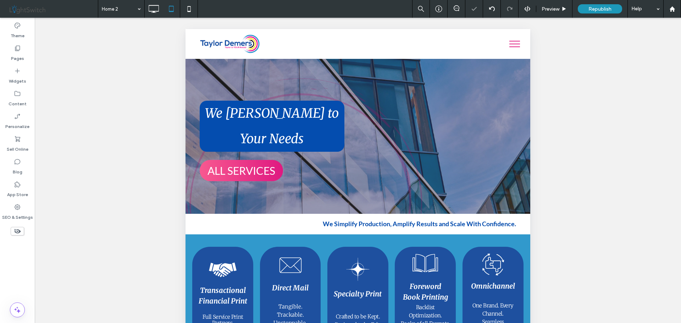
click at [510, 41] on span "menu" at bounding box center [514, 41] width 11 height 1
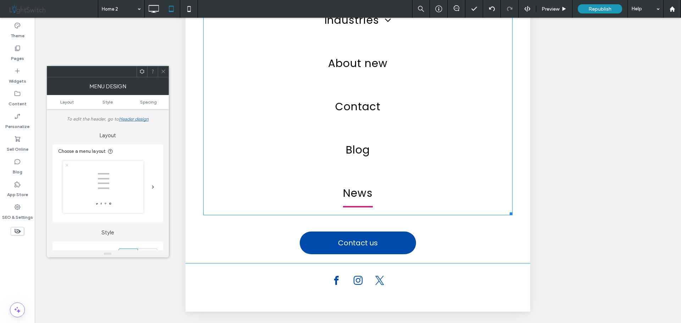
scroll to position [0, 0]
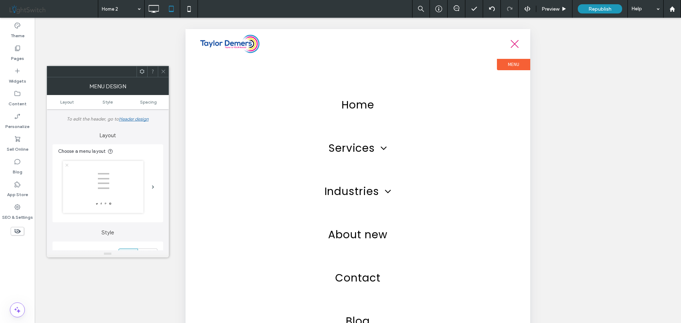
click at [514, 44] on span "menu" at bounding box center [515, 44] width 8 height 8
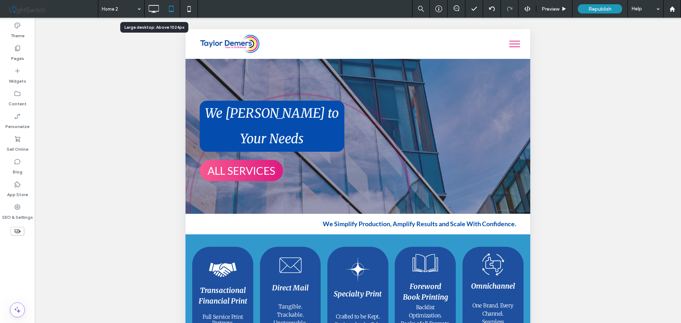
click at [152, 4] on icon at bounding box center [153, 9] width 14 height 14
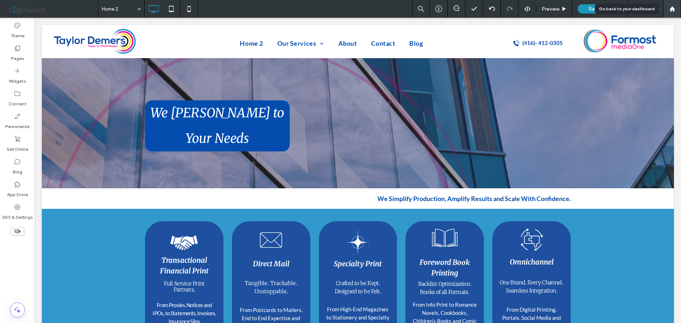
click at [672, 6] on icon at bounding box center [672, 9] width 6 height 6
